Goal: Task Accomplishment & Management: Manage account settings

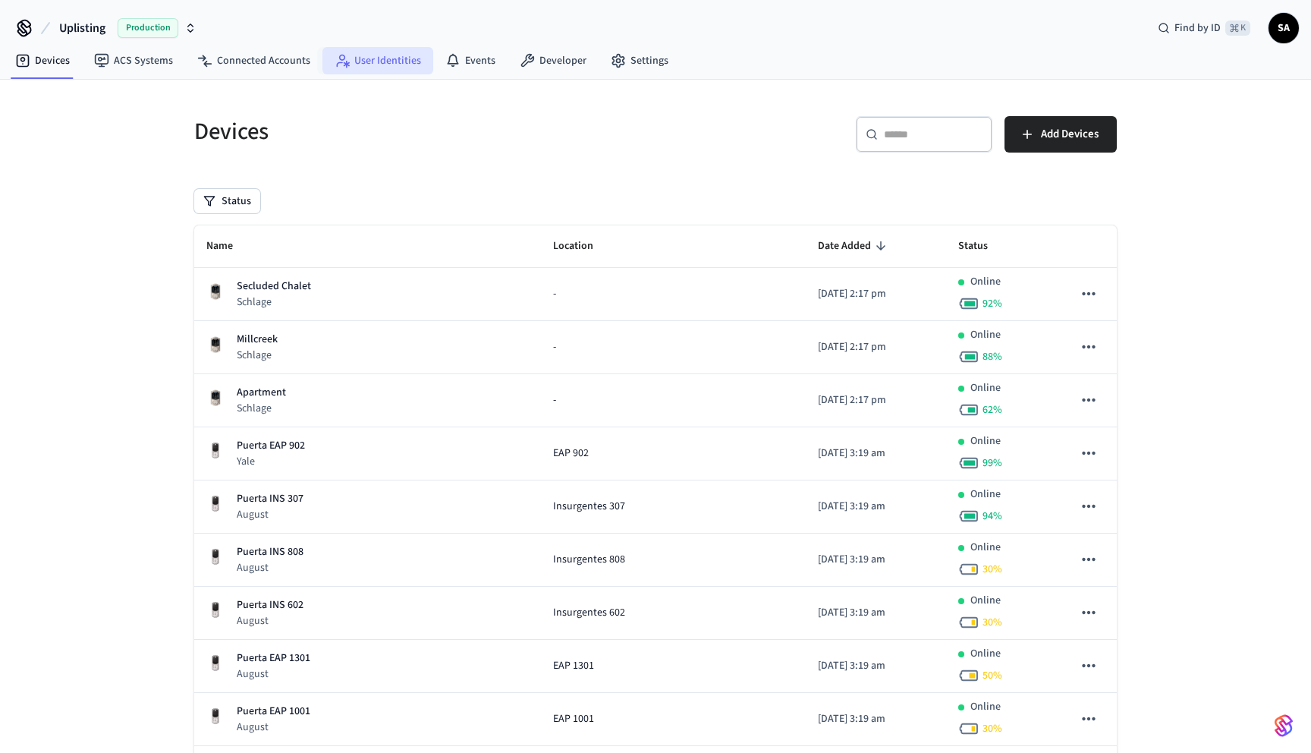
click at [347, 67] on link "User Identities" at bounding box center [377, 60] width 111 height 27
click at [252, 63] on link "Connected Accounts" at bounding box center [253, 60] width 137 height 27
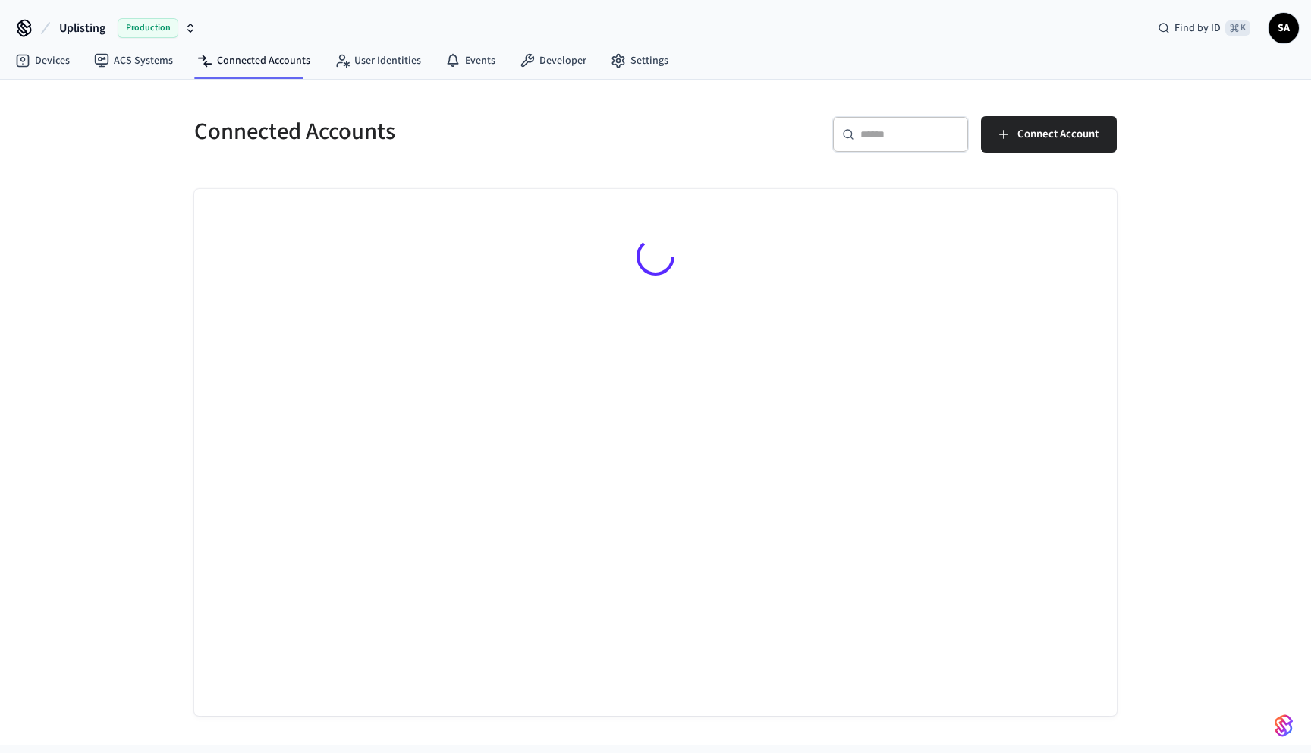
click at [976, 131] on div "​ ​ Connect Account" at bounding box center [891, 140] width 452 height 49
click at [918, 131] on input "text" at bounding box center [909, 134] width 99 height 15
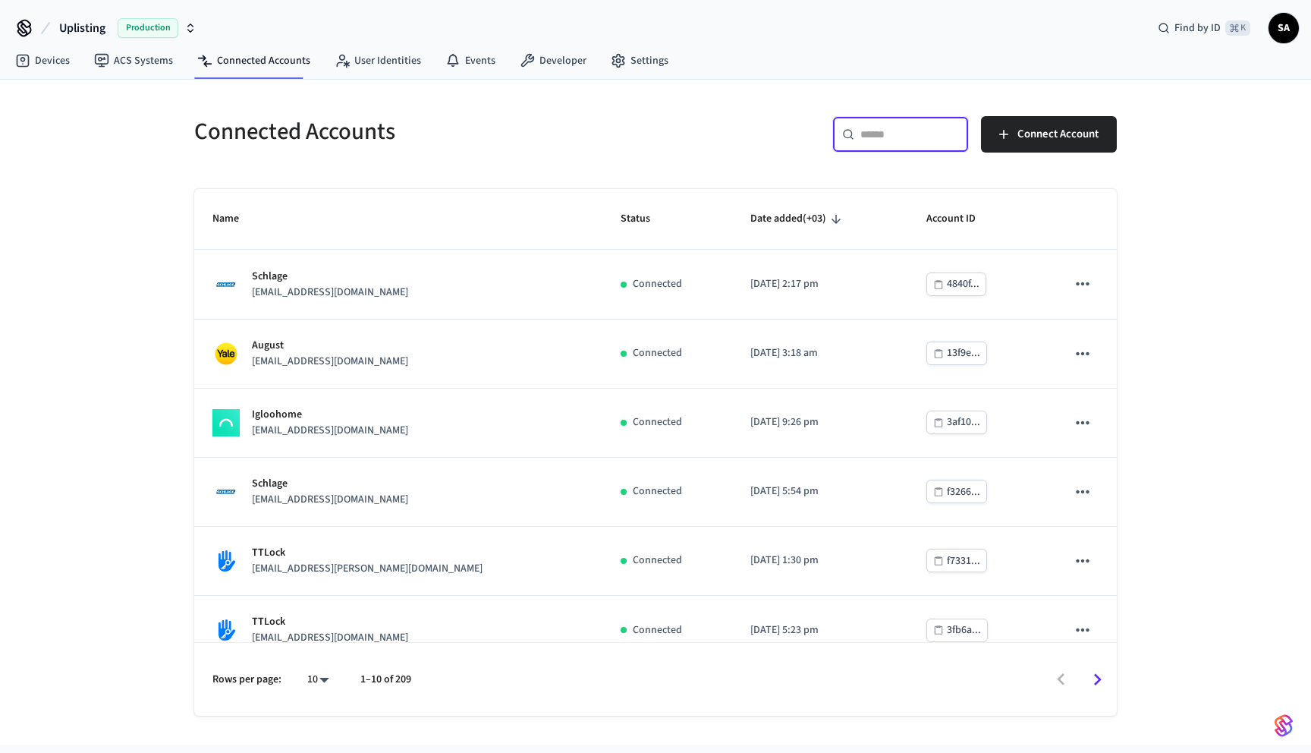
paste input "**********"
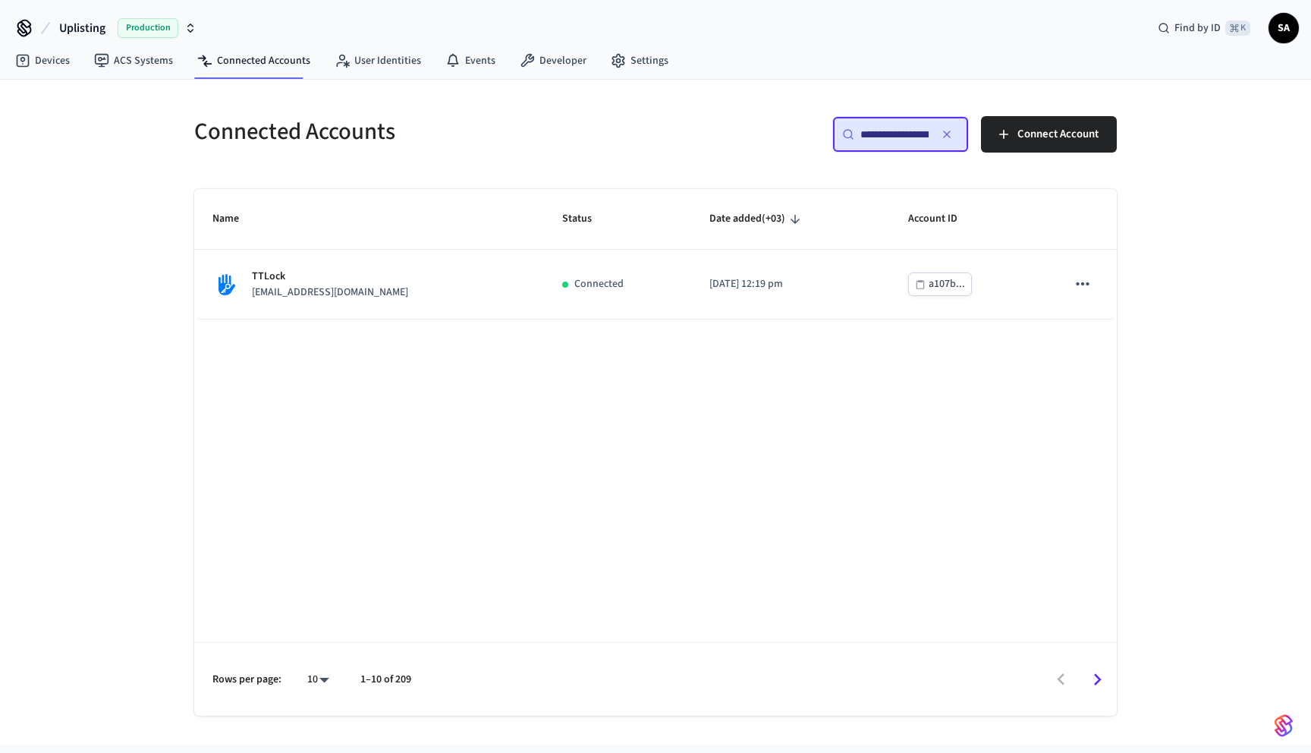
scroll to position [0, 119]
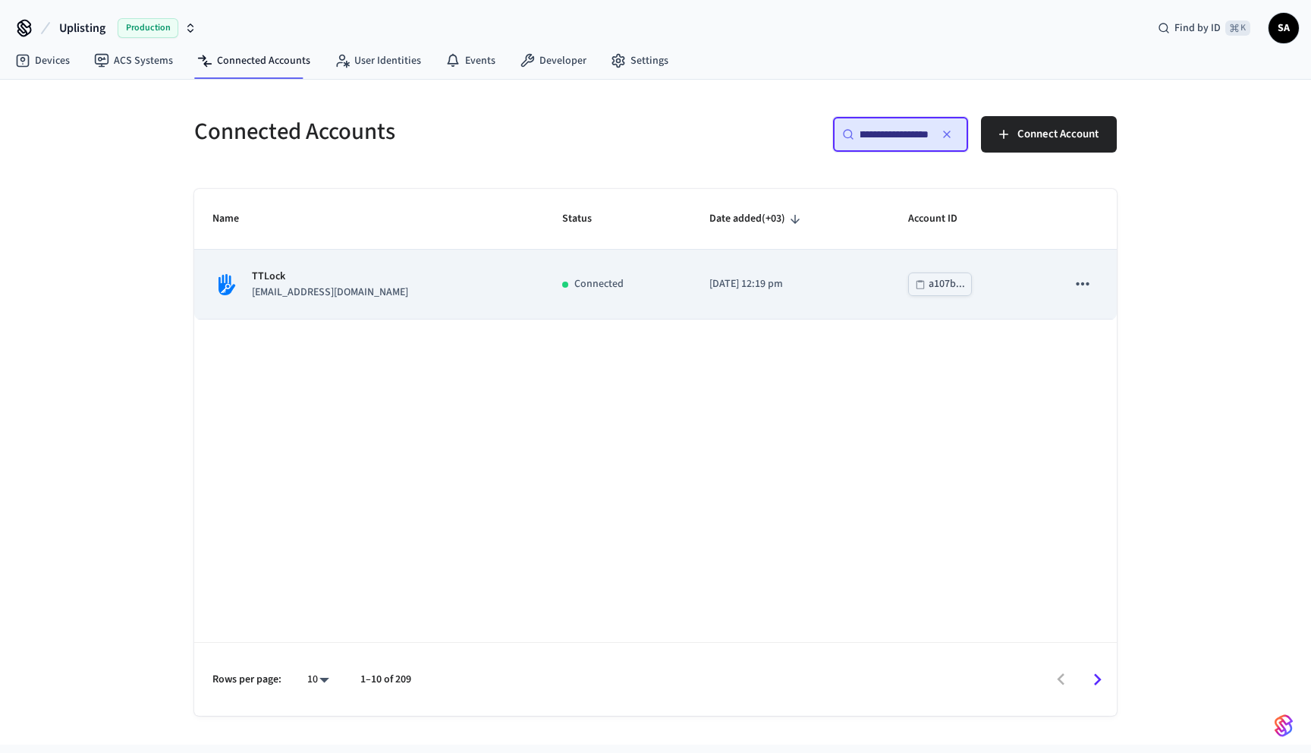
type input "**********"
click at [700, 274] on td "[DATE] 12:19 pm" at bounding box center [790, 284] width 199 height 69
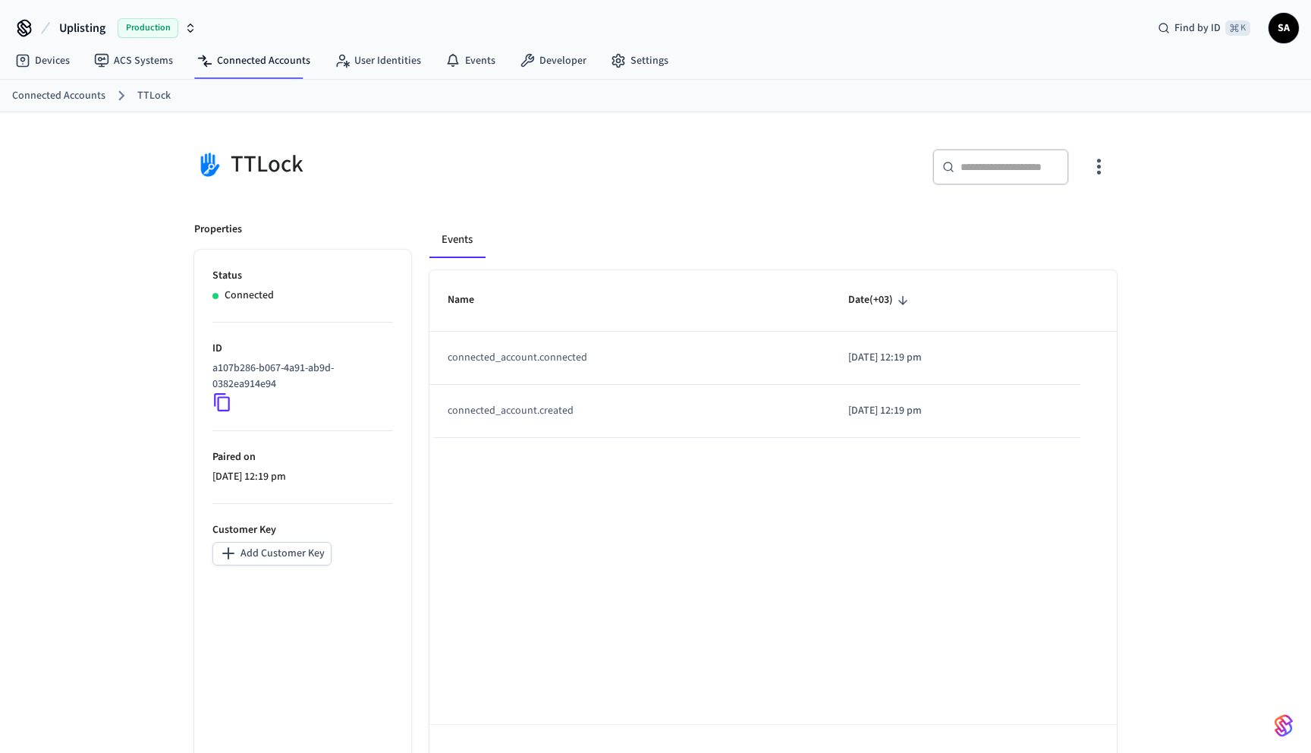
click at [599, 222] on div "Events" at bounding box center [772, 240] width 687 height 36
click at [1096, 181] on button "button" at bounding box center [1099, 167] width 36 height 61
click at [1063, 224] on span "Sync Account" at bounding box center [1055, 229] width 61 height 15
click at [571, 181] on div at bounding box center [655, 376] width 1311 height 753
click at [571, 180] on div "TTLock" at bounding box center [411, 163] width 470 height 67
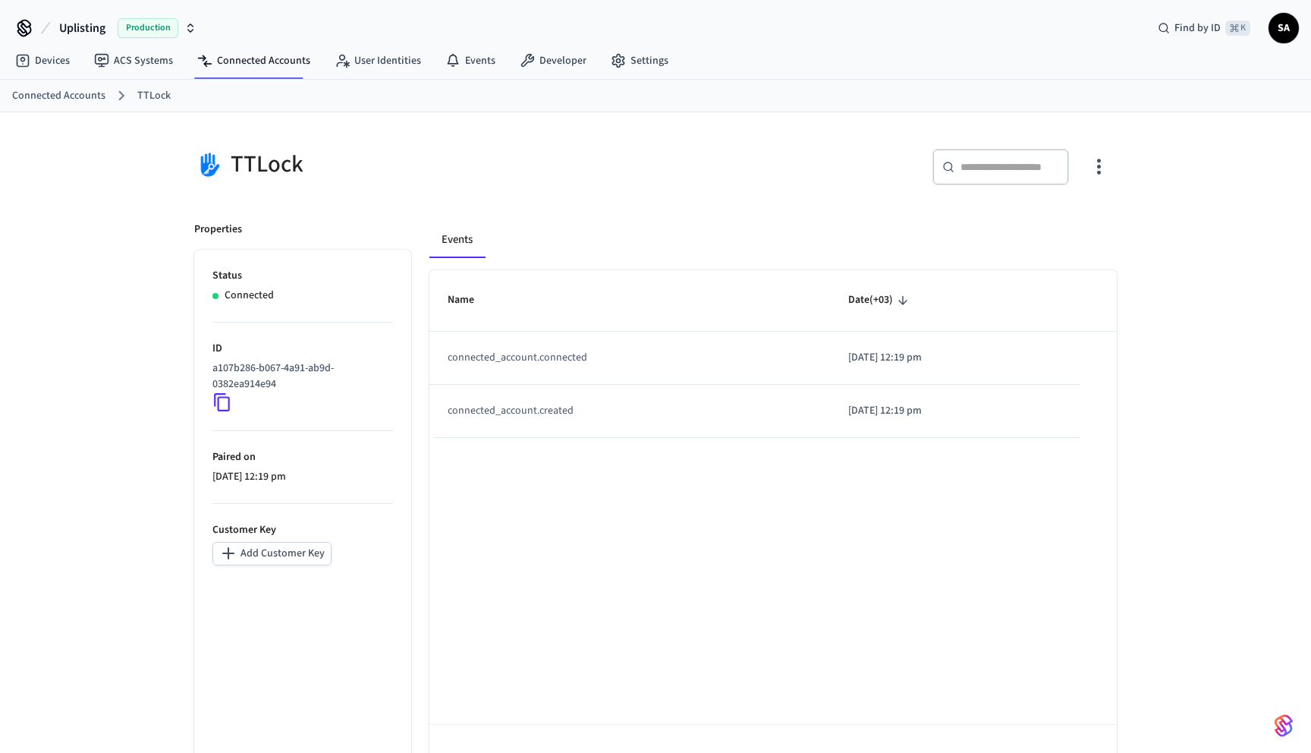
click at [1109, 161] on icon "button" at bounding box center [1099, 167] width 24 height 24
click at [778, 169] on div at bounding box center [655, 376] width 1311 height 753
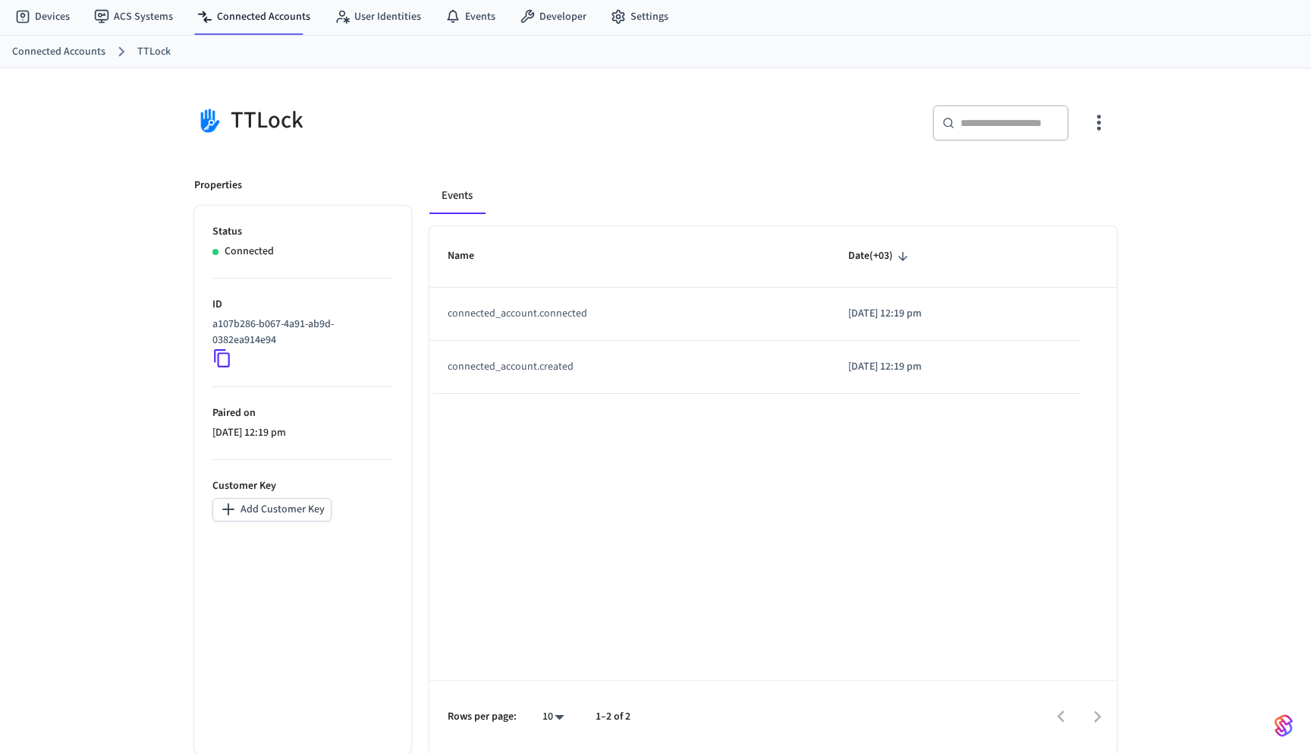
click at [302, 517] on button "Add Customer Key" at bounding box center [271, 510] width 119 height 24
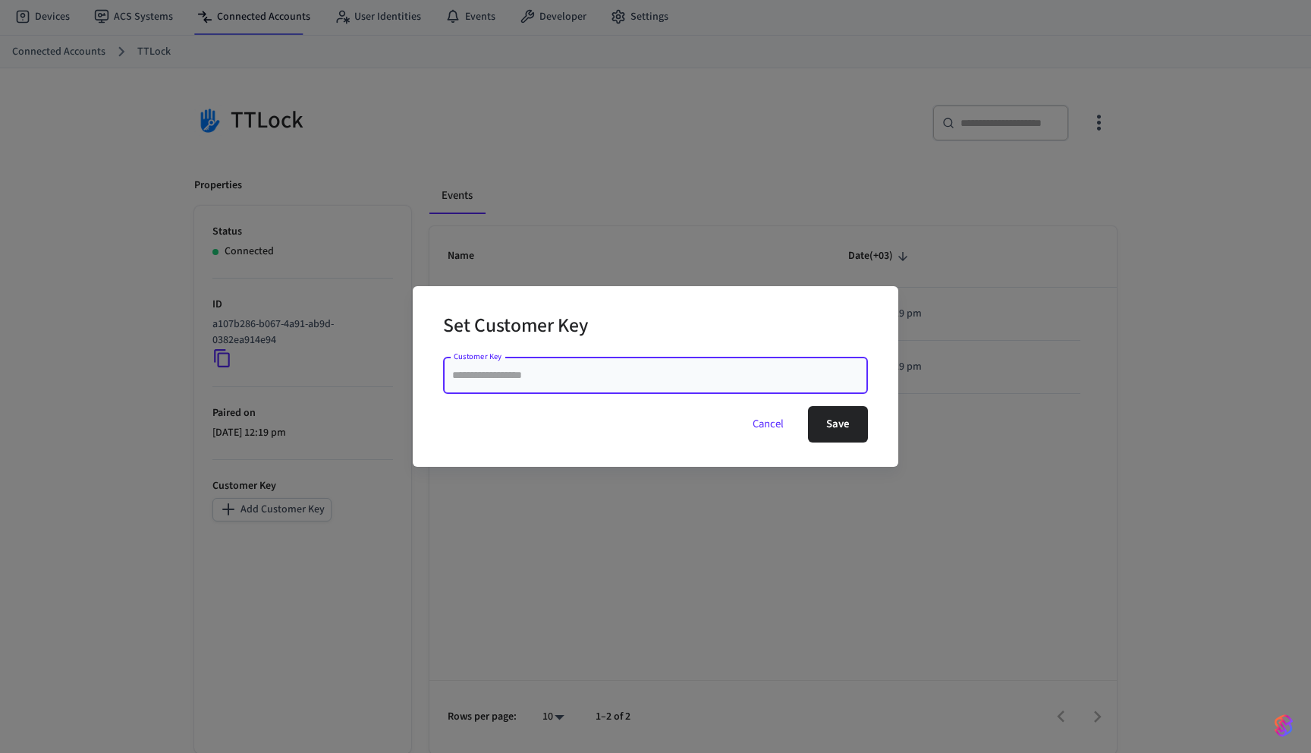
click at [765, 426] on button "Cancel" at bounding box center [768, 424] width 68 height 36
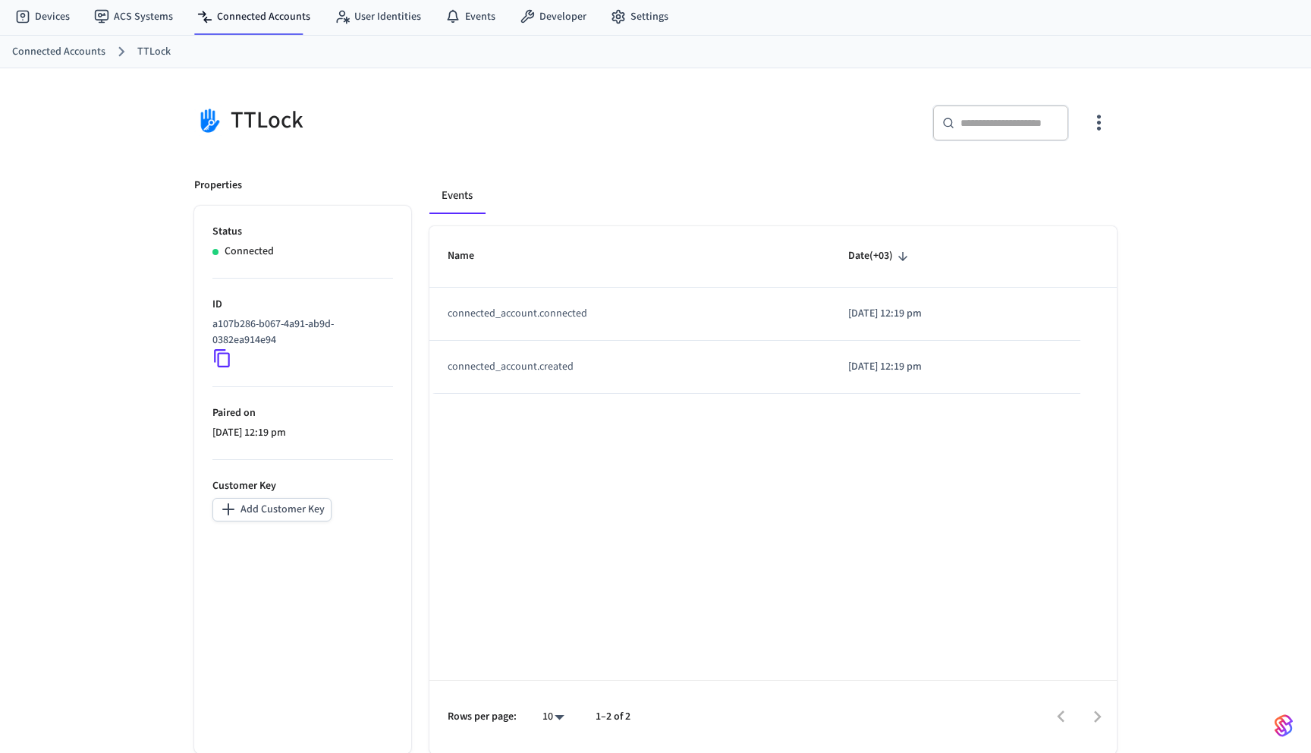
scroll to position [0, 0]
